Goal: Navigation & Orientation: Understand site structure

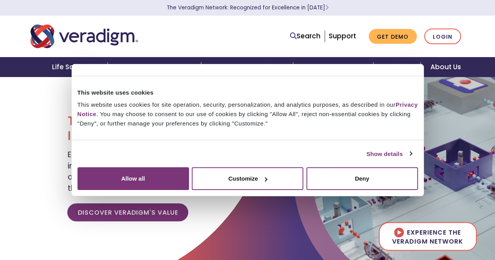
click at [410, 174] on div "Consent Details [#IABV2SETTINGS#] About This website uses cookies This website …" at bounding box center [248, 130] width 352 height 133
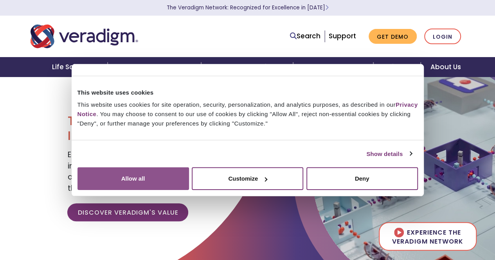
click at [189, 183] on button "Allow all" at bounding box center [132, 178] width 111 height 23
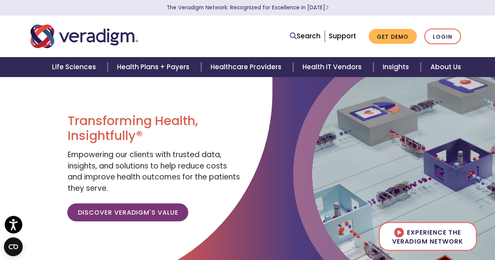
drag, startPoint x: 500, startPoint y: 30, endPoint x: 499, endPoint y: 0, distance: 29.4
click at [494, 0] on html "Accessibility Screen-Reader Guide, Feedback, and Issue Reporting | New window C…" at bounding box center [247, 130] width 495 height 260
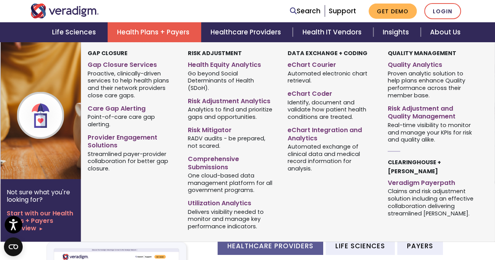
scroll to position [81, 0]
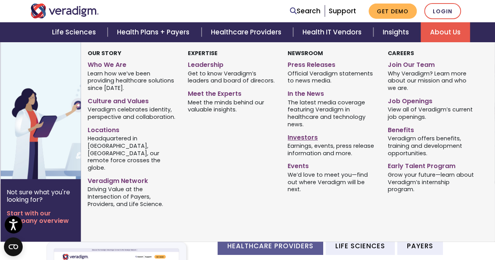
click at [308, 138] on link "Investors" at bounding box center [331, 136] width 88 height 11
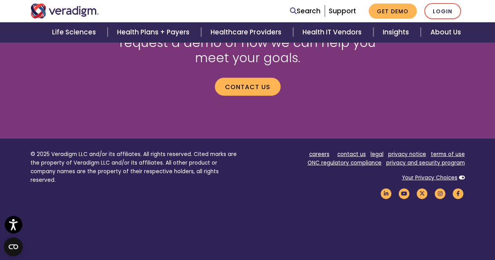
scroll to position [1061, 0]
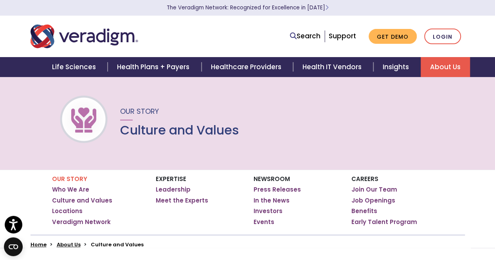
scroll to position [6, 0]
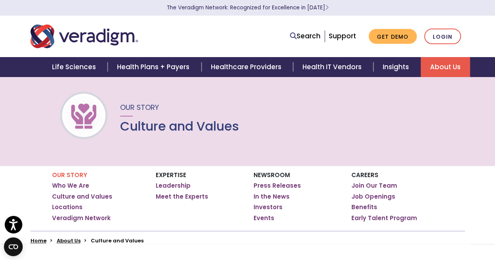
drag, startPoint x: 0, startPoint y: 0, endPoint x: 496, endPoint y: 24, distance: 496.5
click at [494, 24] on html "For screen-reader mode - click the first button of the website Accessibility Sc…" at bounding box center [247, 124] width 495 height 260
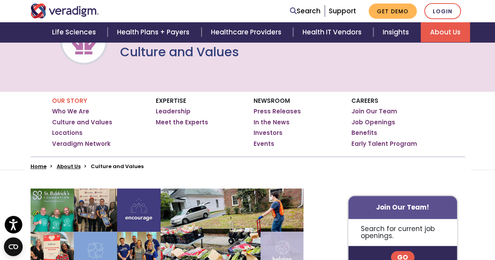
scroll to position [98, 0]
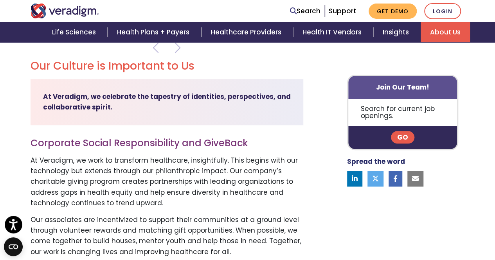
scroll to position [320, 0]
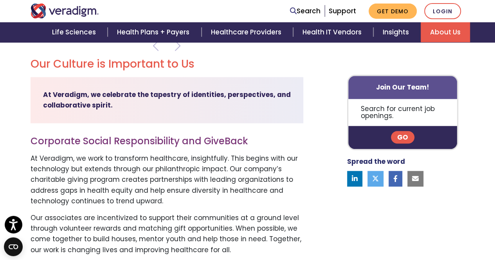
drag, startPoint x: 500, startPoint y: 30, endPoint x: 497, endPoint y: 72, distance: 42.8
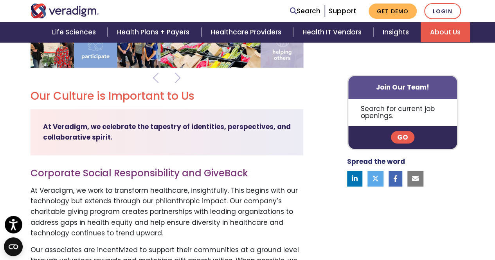
scroll to position [0, 0]
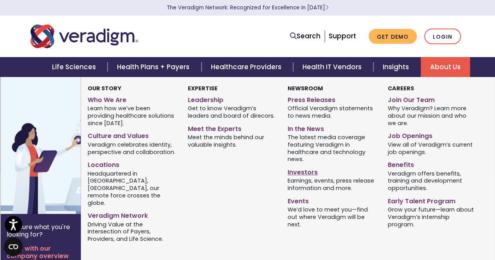
click at [300, 173] on link "Investors" at bounding box center [331, 170] width 88 height 11
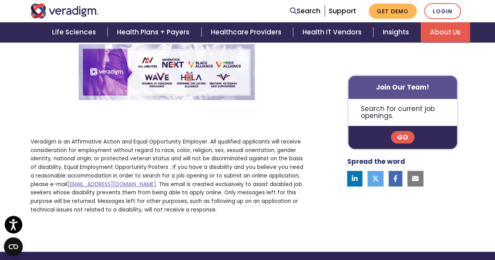
scroll to position [1587, 0]
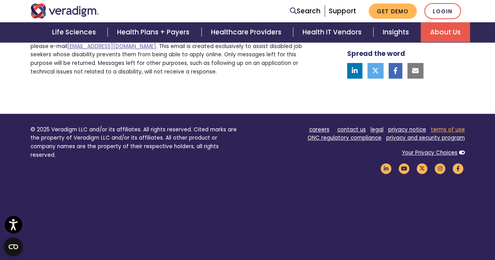
click at [439, 126] on link "terms of use" at bounding box center [448, 129] width 34 height 7
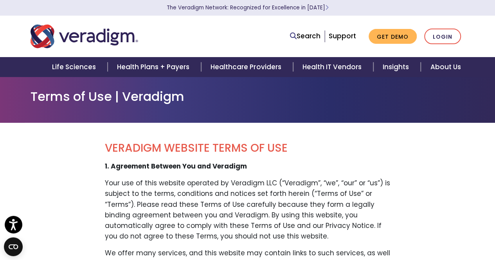
drag, startPoint x: 0, startPoint y: 0, endPoint x: 500, endPoint y: -9, distance: 500.3
click at [494, 0] on html "For screen-reader mode - click the first button of the website Accessibility Sc…" at bounding box center [247, 130] width 495 height 260
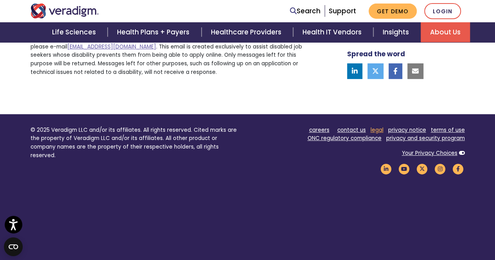
click at [375, 126] on link "legal" at bounding box center [376, 129] width 13 height 7
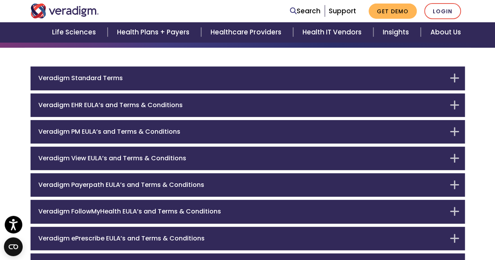
scroll to position [79, 0]
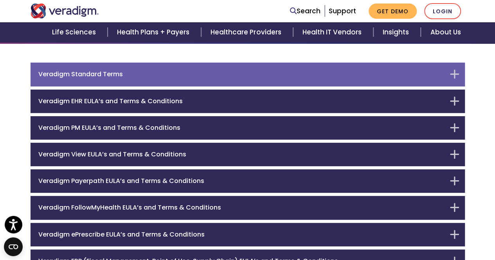
click at [454, 68] on div "Veradigm Standard Terms" at bounding box center [248, 74] width 434 height 23
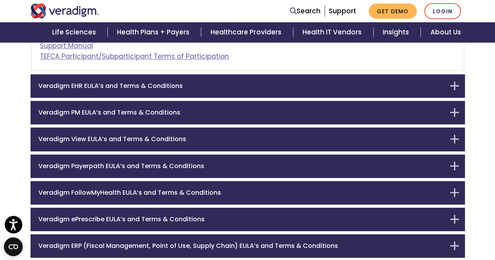
scroll to position [199, 0]
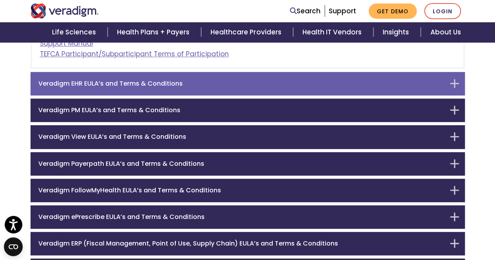
click at [441, 84] on h6 "Veradigm EHR EULA’s and Terms & Conditions" at bounding box center [241, 83] width 407 height 7
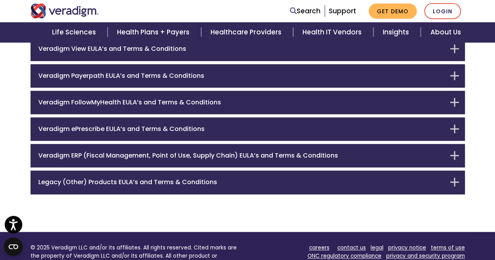
scroll to position [338, 0]
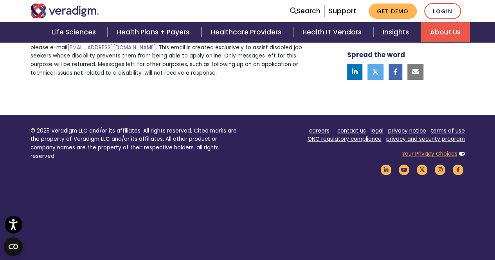
click at [407, 150] on link "Your Privacy Choices" at bounding box center [430, 153] width 56 height 7
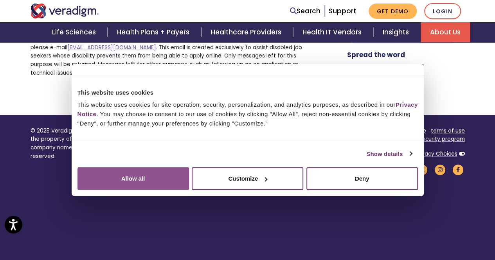
click at [189, 178] on button "Allow all" at bounding box center [132, 178] width 111 height 23
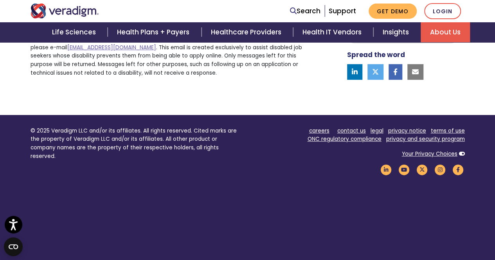
scroll to position [1587, 0]
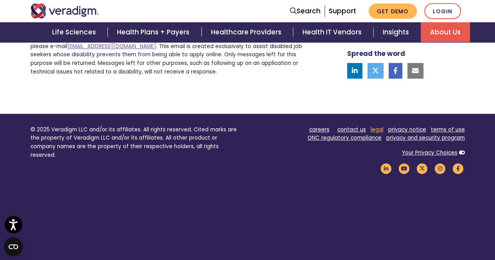
click at [381, 126] on link "legal" at bounding box center [376, 129] width 13 height 7
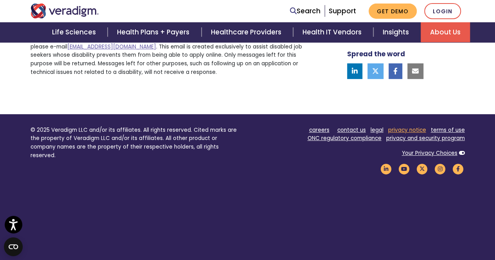
click at [403, 126] on link "privacy notice" at bounding box center [407, 129] width 38 height 7
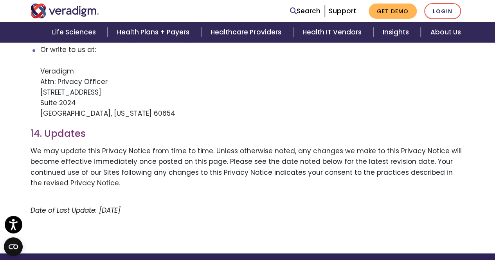
scroll to position [1720, 0]
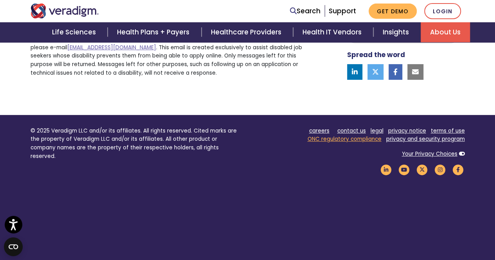
click at [324, 135] on link "ONC regulatory compliance" at bounding box center [344, 138] width 74 height 7
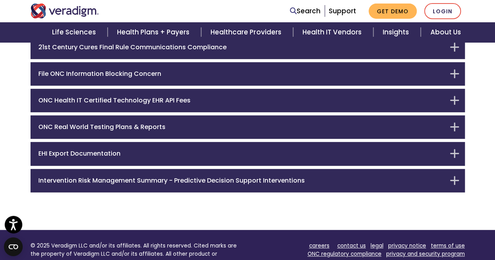
scroll to position [136, 0]
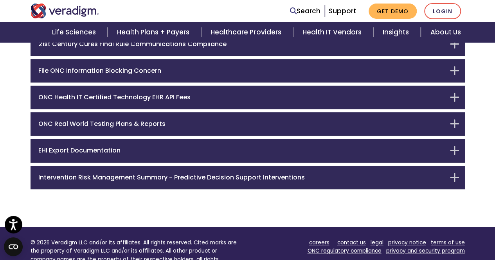
drag, startPoint x: 500, startPoint y: 73, endPoint x: 486, endPoint y: 136, distance: 65.0
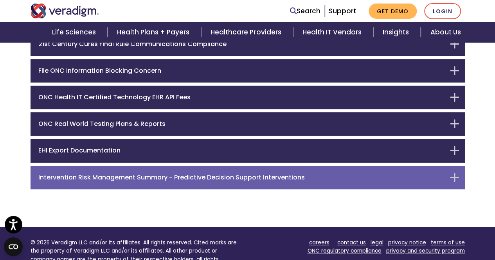
click at [450, 172] on div "Intervention Risk Management Summary - Predictive Decision Support Interventions" at bounding box center [248, 177] width 434 height 23
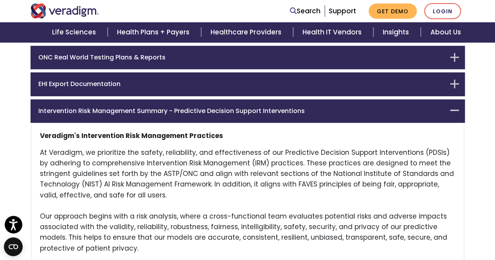
scroll to position [181, 0]
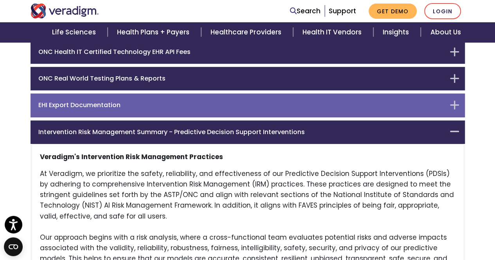
click at [407, 102] on h6 "EHI Export Documentation" at bounding box center [241, 104] width 407 height 7
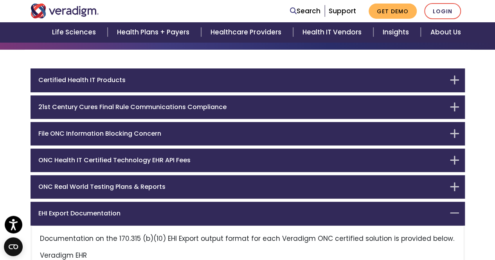
scroll to position [69, 0]
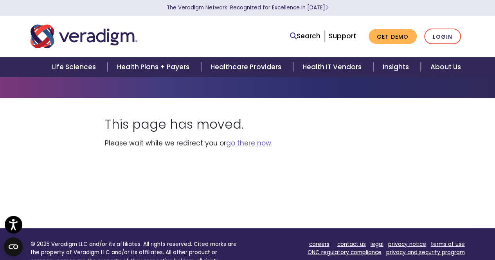
scroll to position [13, 0]
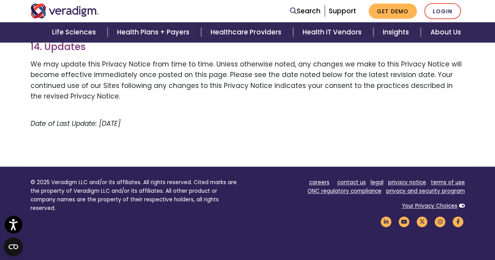
scroll to position [1890, 0]
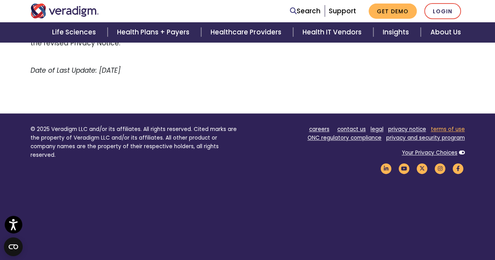
click at [443, 126] on link "terms of use" at bounding box center [448, 129] width 34 height 7
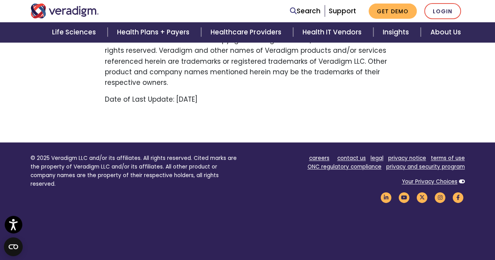
scroll to position [2022, 0]
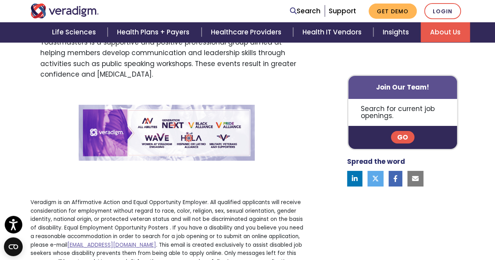
scroll to position [1587, 0]
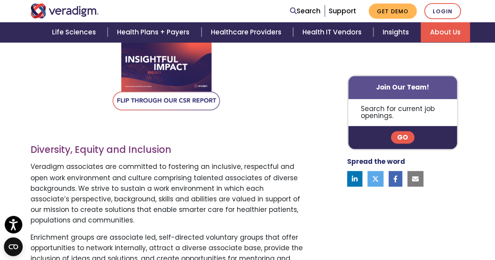
scroll to position [564, 0]
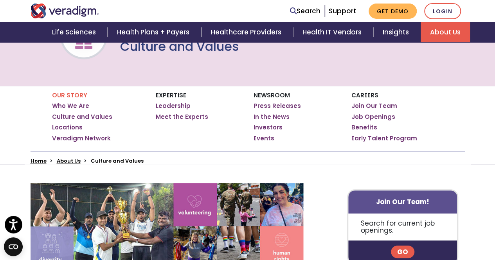
scroll to position [86, 0]
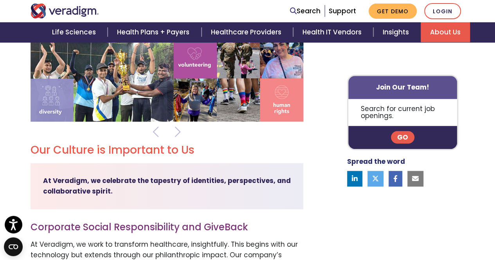
scroll to position [212, 0]
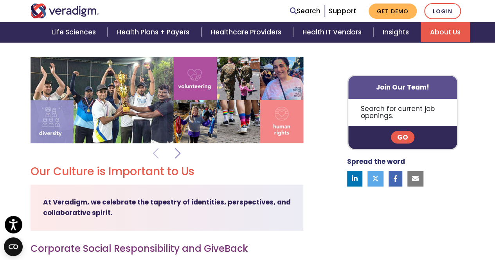
click at [175, 154] on span at bounding box center [177, 154] width 5 height 20
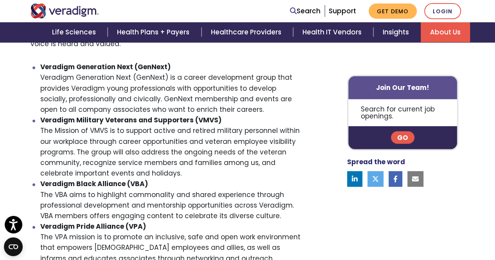
scroll to position [975, 0]
